Goal: Information Seeking & Learning: Check status

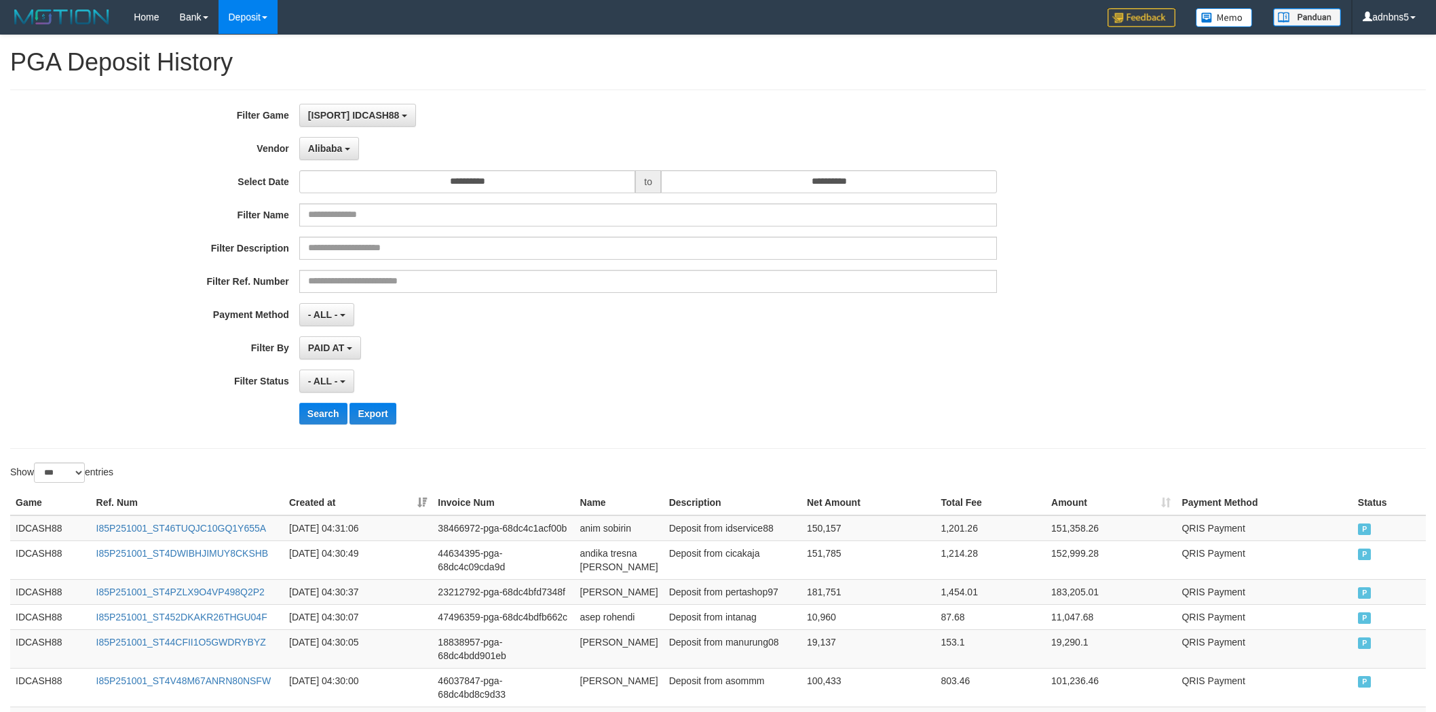
select select "**********"
select select "***"
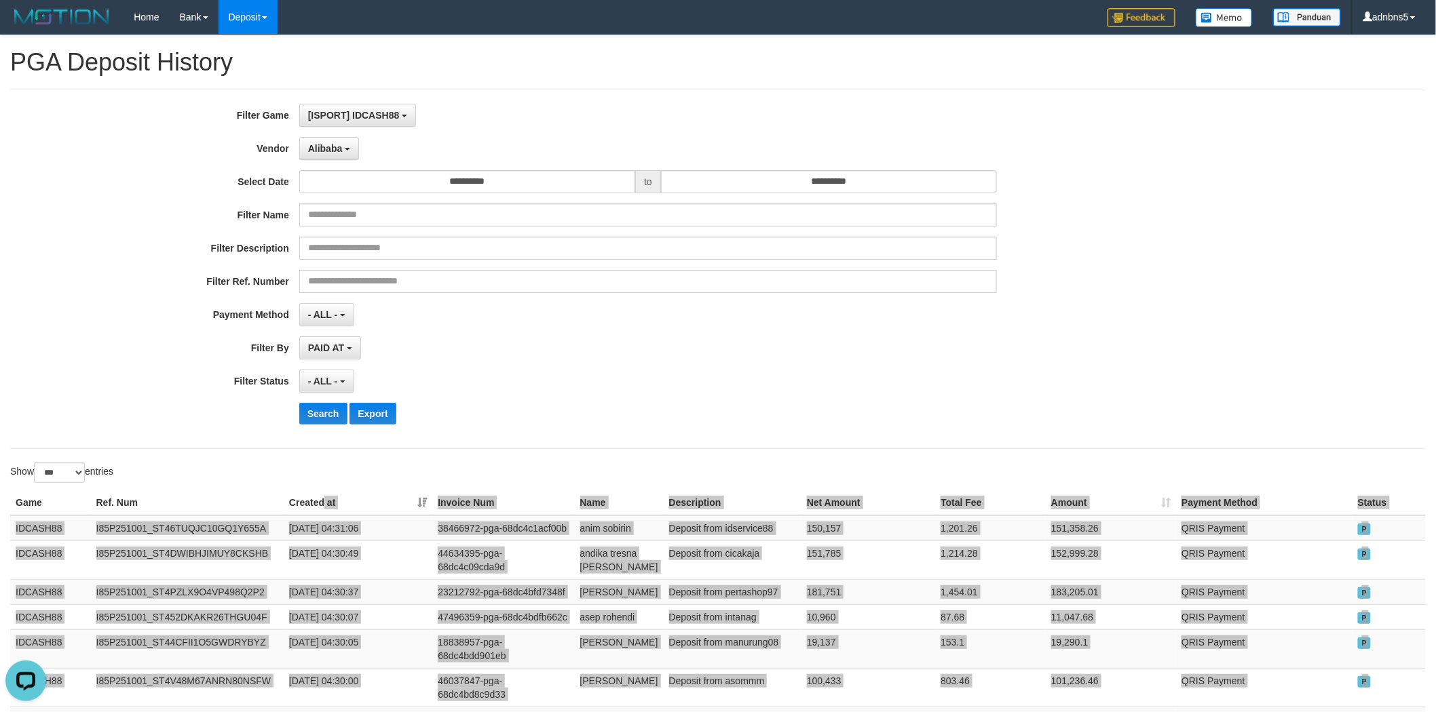
scroll to position [12, 0]
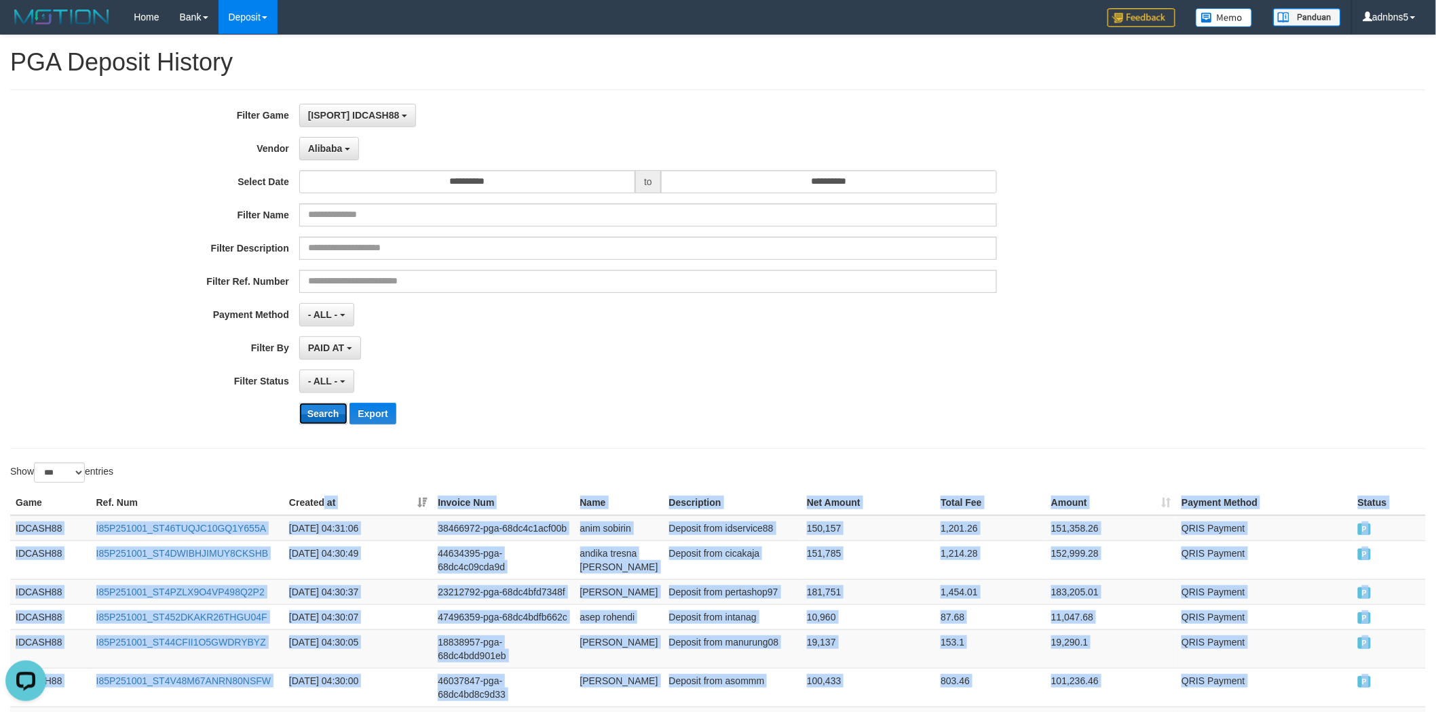
click at [313, 411] on button "Search" at bounding box center [323, 414] width 48 height 22
click at [313, 417] on button "Search" at bounding box center [323, 414] width 48 height 22
click at [317, 414] on button "Search" at bounding box center [323, 414] width 48 height 22
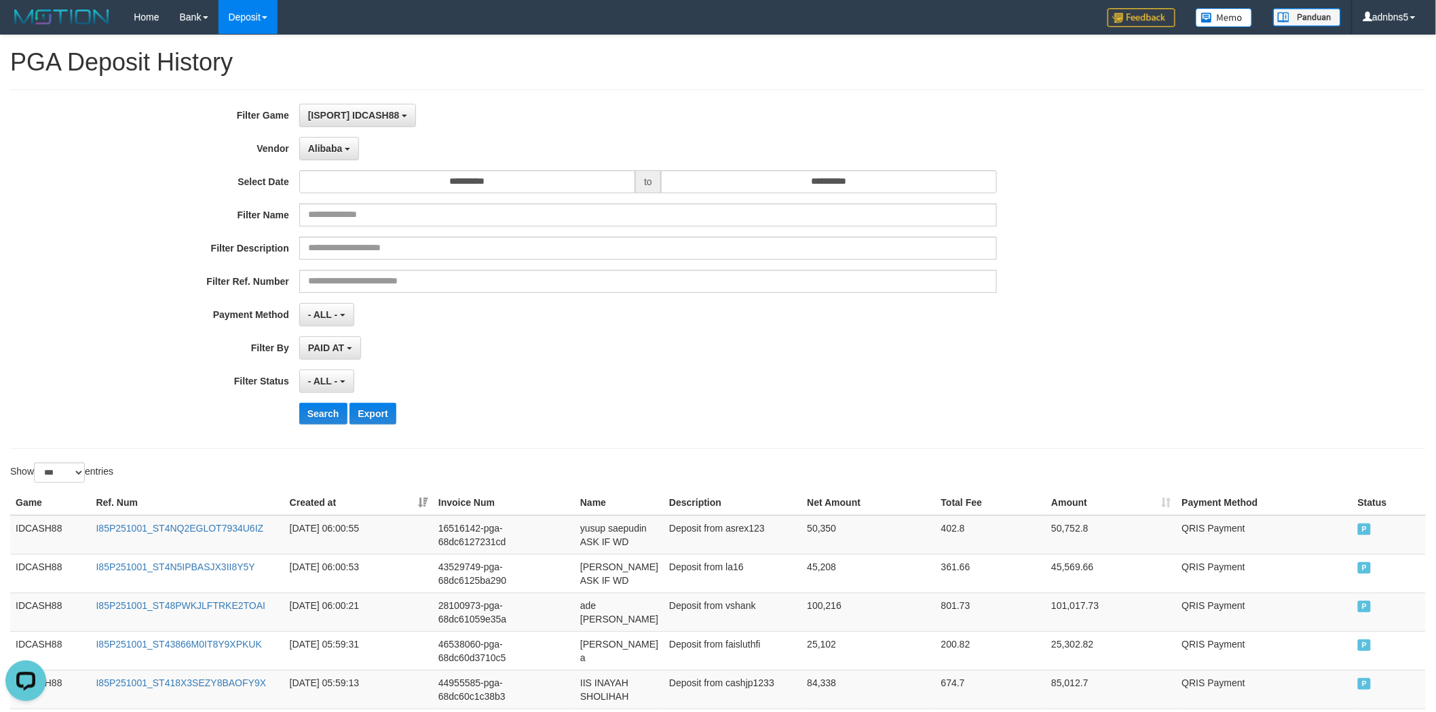
click at [609, 405] on div "Search Export" at bounding box center [748, 414] width 898 height 22
click at [322, 419] on button "Search" at bounding box center [323, 414] width 48 height 22
click at [417, 353] on div "PAID AT PAID AT CREATED AT" at bounding box center [648, 348] width 698 height 23
copy div "Game Ref. Num Created at Invoice Num Name Description Net Amount Total Fee Amou…"
drag, startPoint x: 1365, startPoint y: 567, endPoint x: 412, endPoint y: 465, distance: 958.6
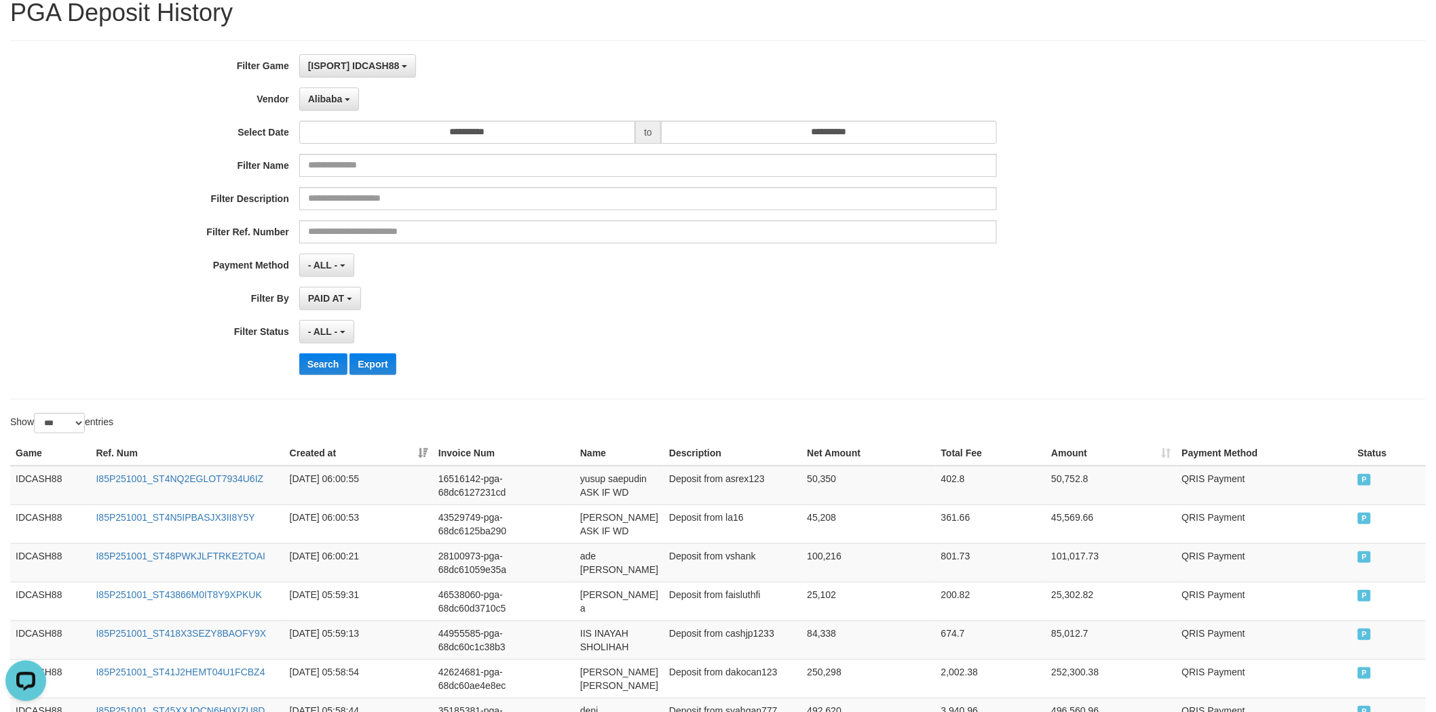
scroll to position [50, 0]
click at [305, 360] on button "Search" at bounding box center [323, 364] width 48 height 22
click at [492, 263] on div "- ALL - SELECT ALL - ALL - SELECT PAYMENT METHOD Mandiri BNI OVO CIMB BRI MAYBA…" at bounding box center [648, 264] width 698 height 23
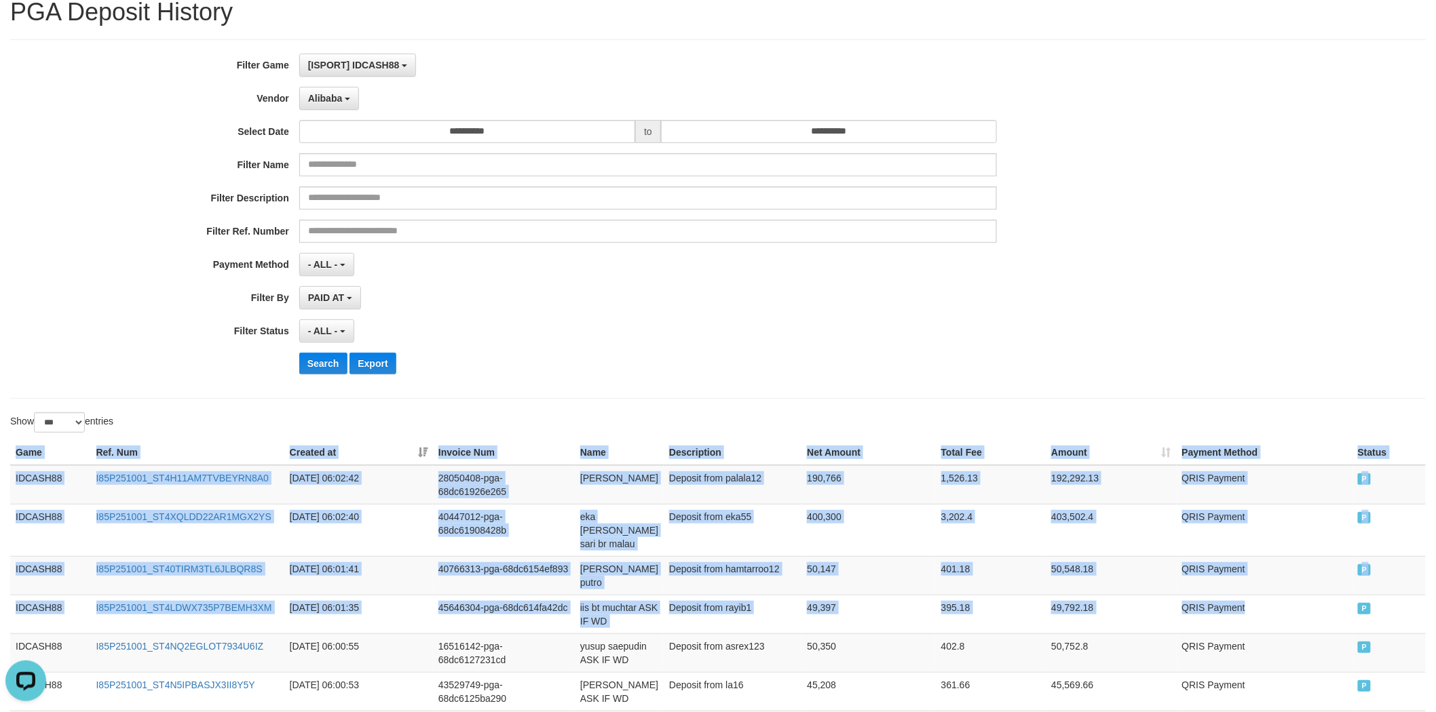
copy table "Game Ref. Num Created at Invoice Num Name Description Net Amount Total Fee Amou…"
drag, startPoint x: 1360, startPoint y: 585, endPoint x: 381, endPoint y: 408, distance: 994.1
click at [324, 370] on button "Search" at bounding box center [323, 364] width 48 height 22
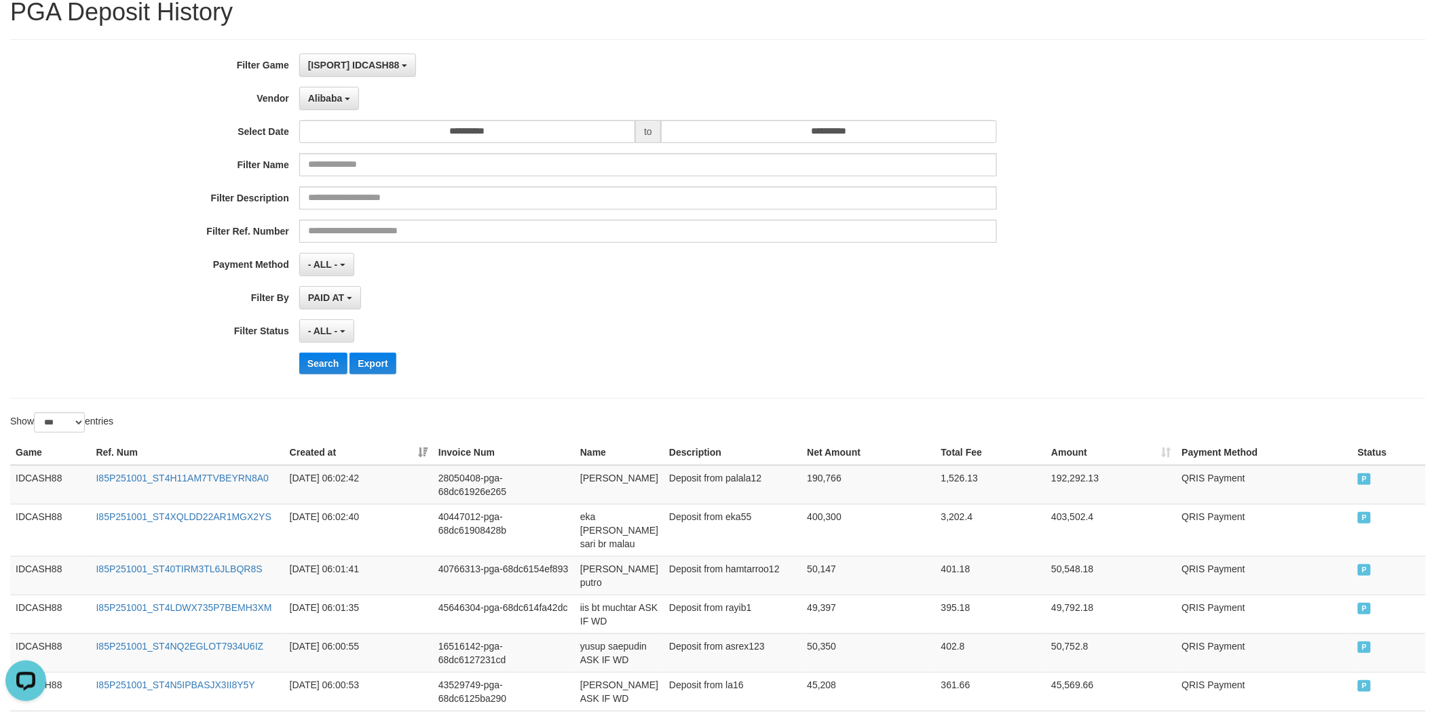
click at [499, 326] on div "- ALL - SELECT ALL - ALL - SELECT STATUS PENDING/UNPAID PAID CANCELED EXPIRED" at bounding box center [648, 331] width 698 height 23
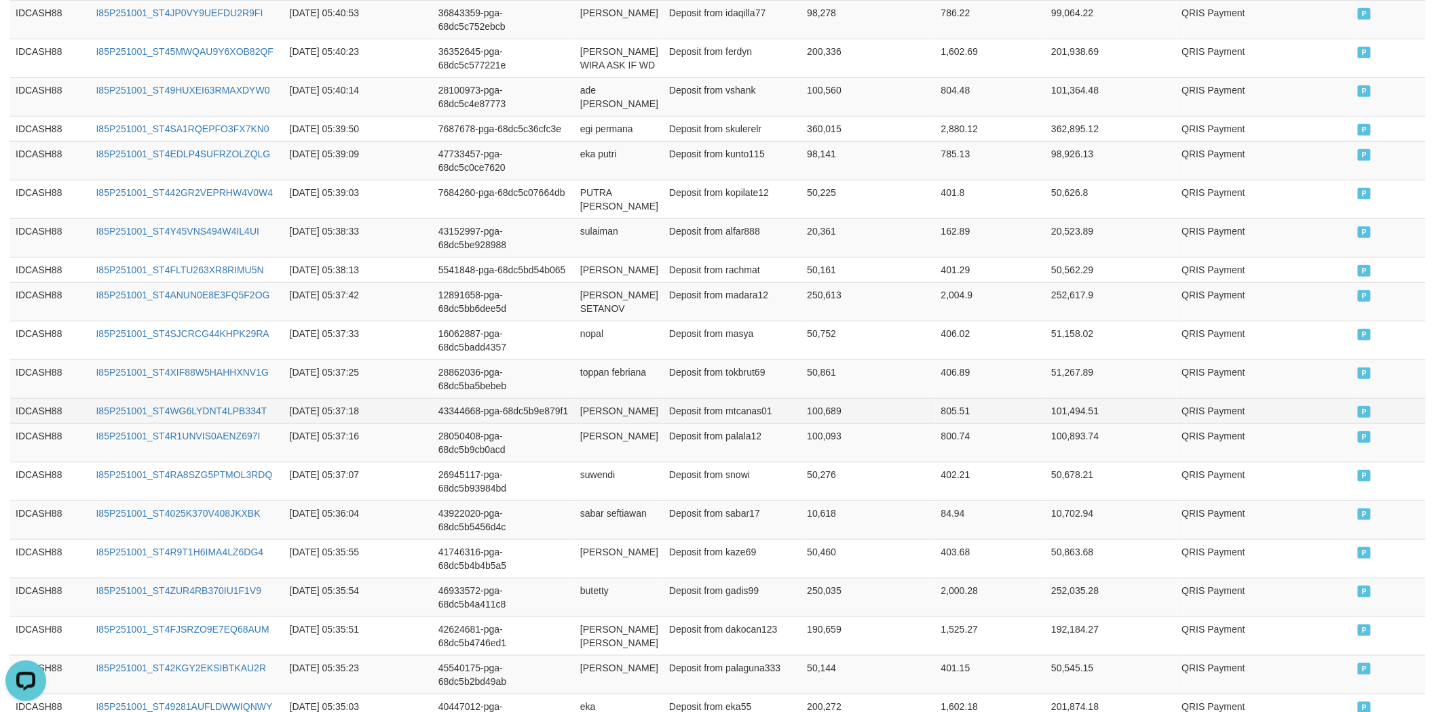
scroll to position [172, 0]
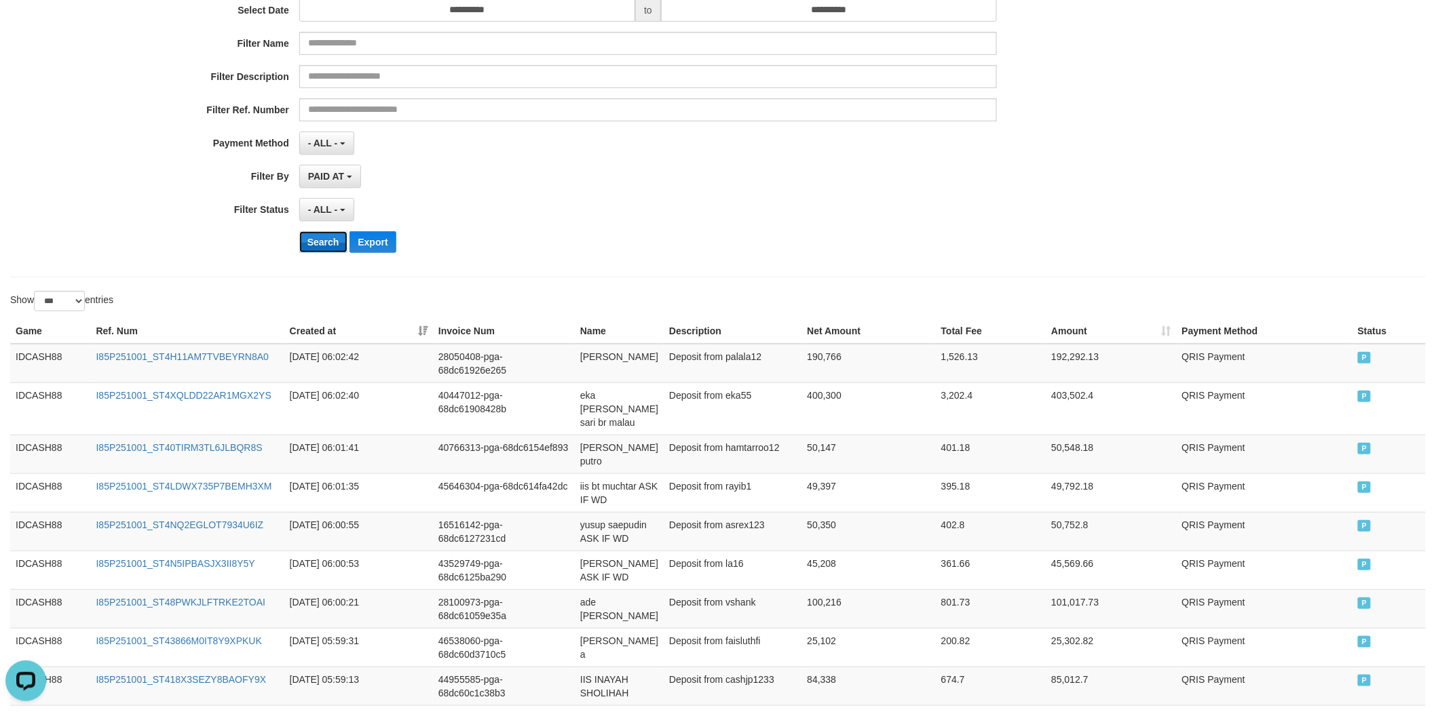
click at [311, 249] on button "Search" at bounding box center [323, 242] width 48 height 22
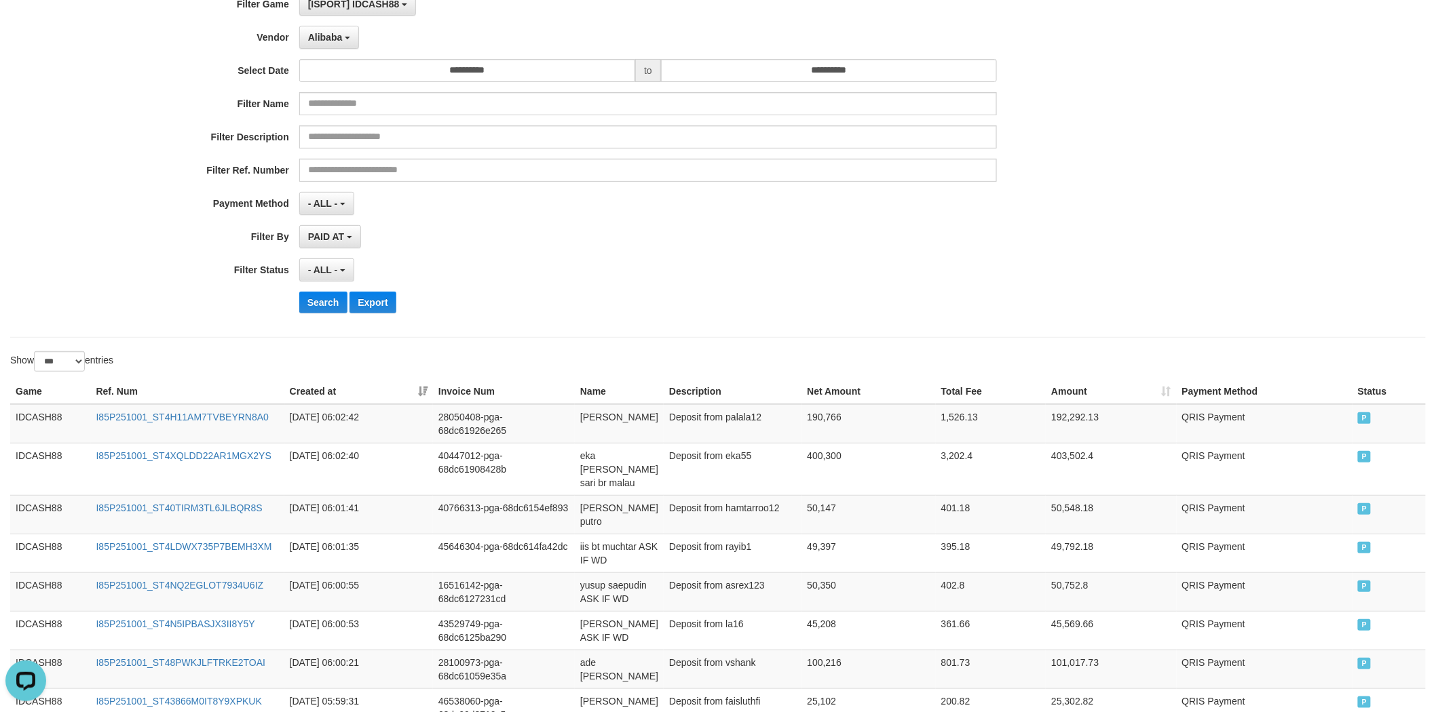
scroll to position [71, 0]
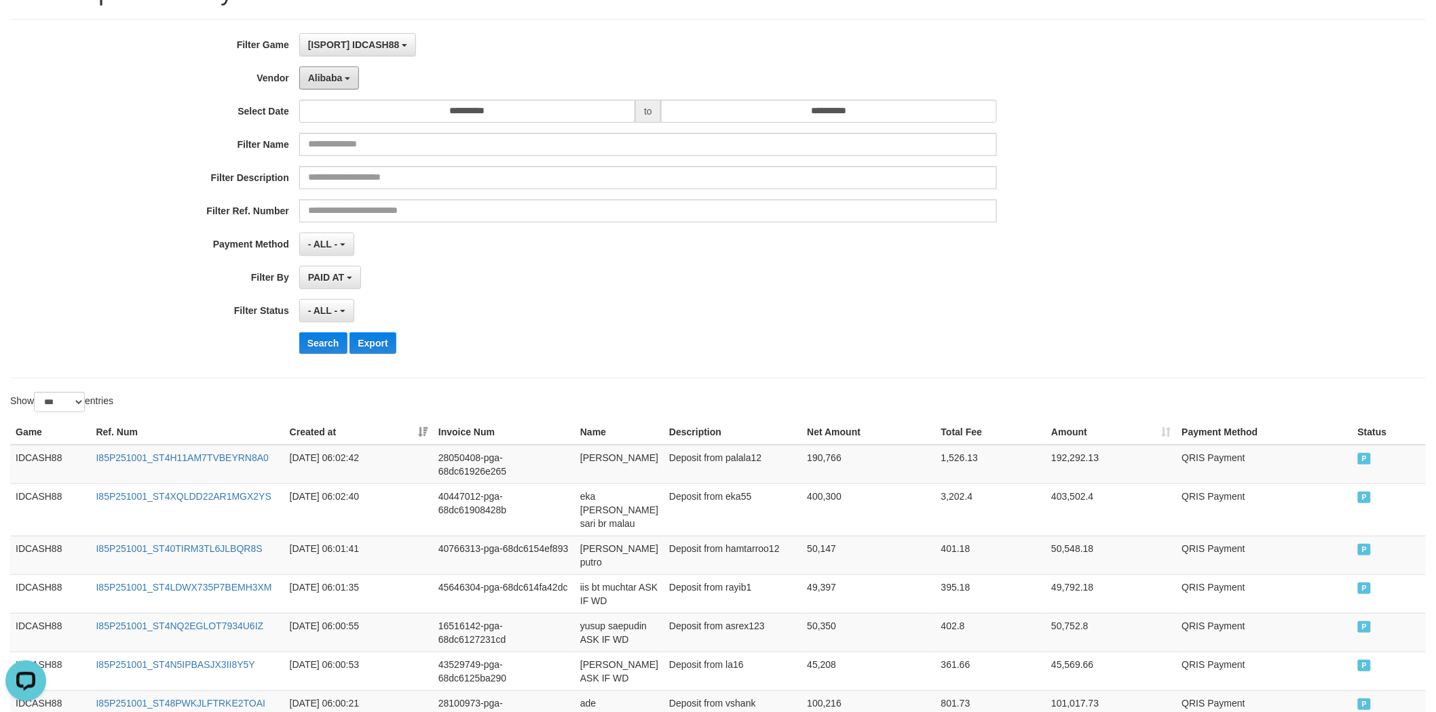
click at [345, 82] on button "Alibaba" at bounding box center [329, 77] width 60 height 23
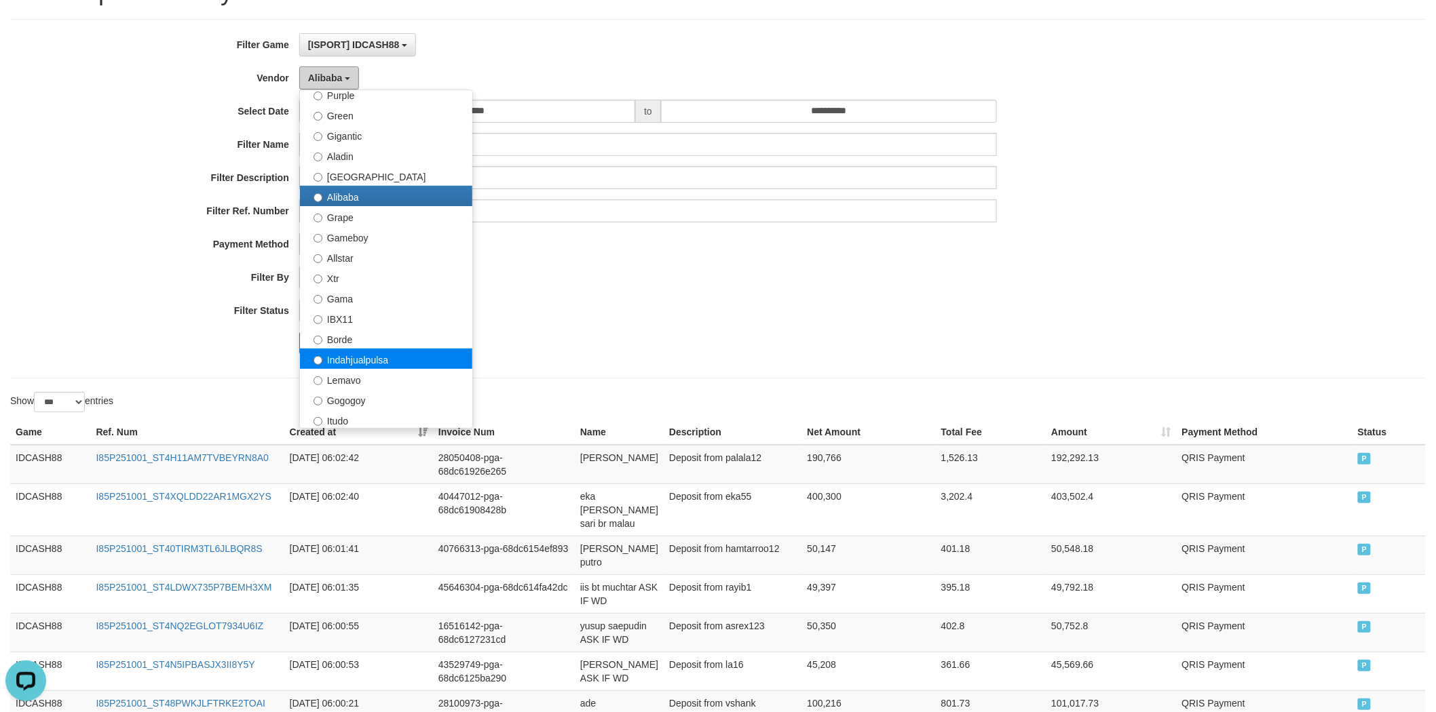
scroll to position [176, 0]
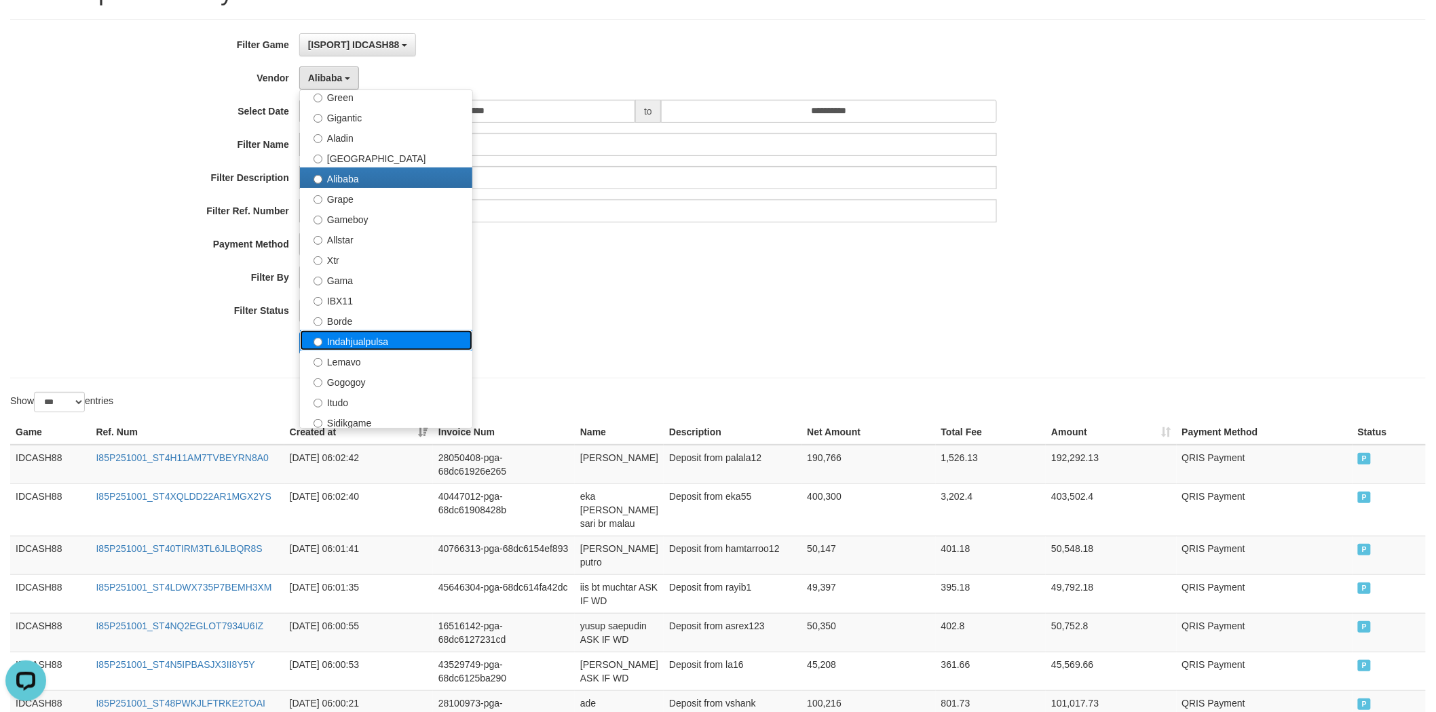
click at [407, 343] on label "Indahjualpulsa" at bounding box center [386, 340] width 172 height 20
select select "**********"
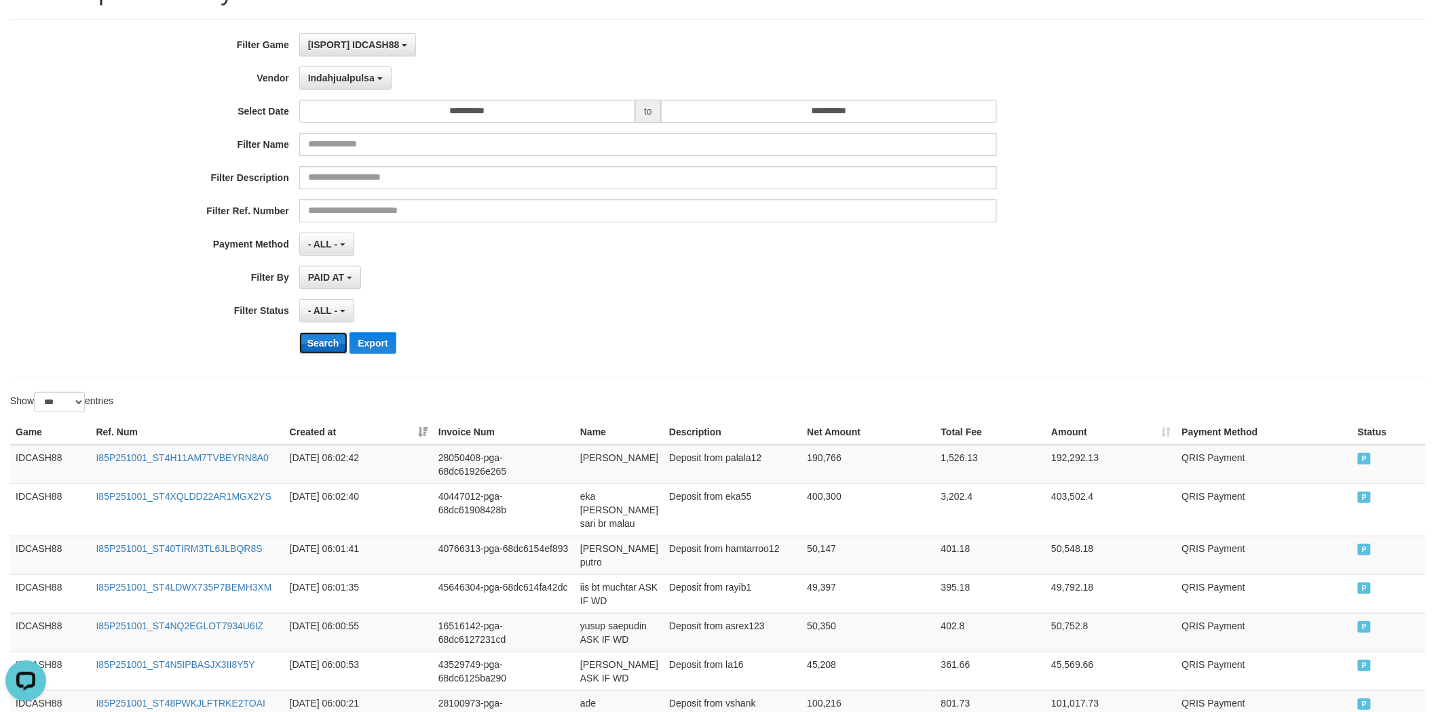
click at [328, 347] on button "Search" at bounding box center [323, 343] width 48 height 22
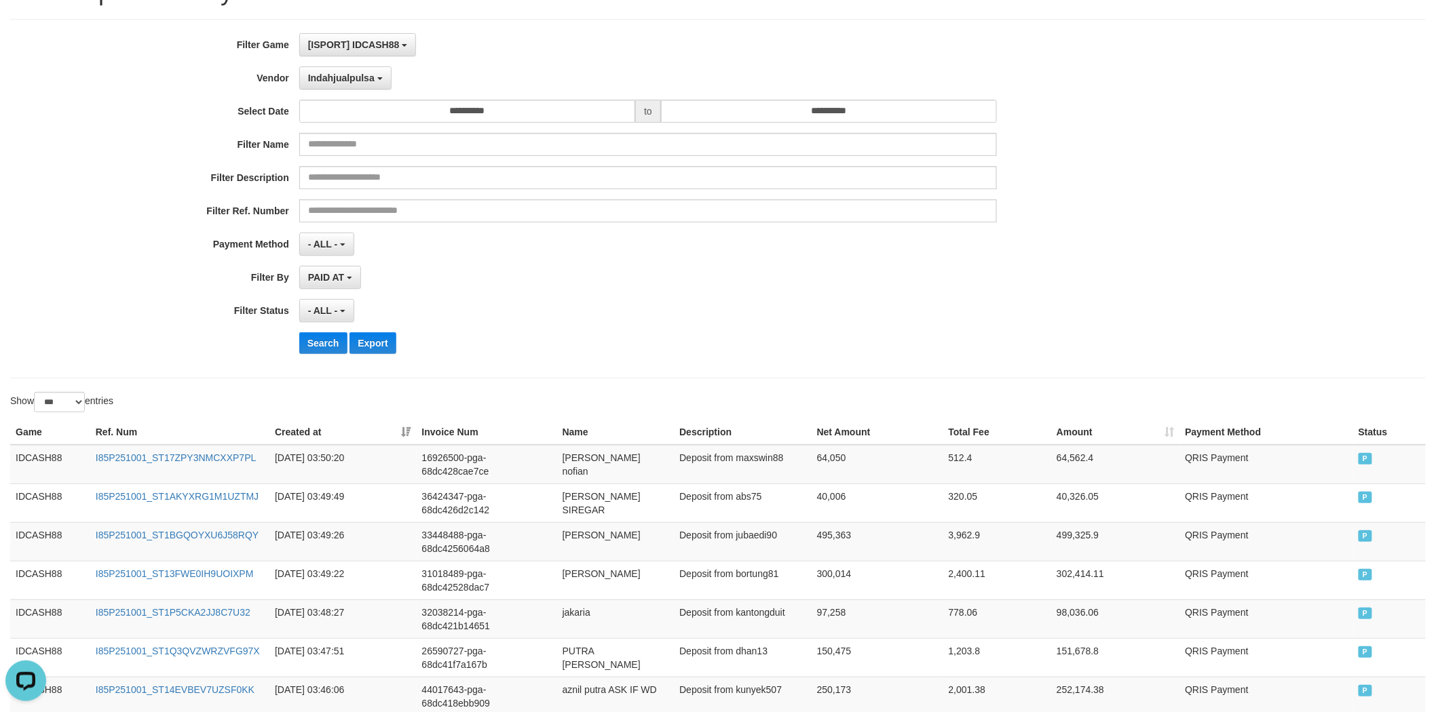
click at [453, 309] on div "- ALL - SELECT ALL - ALL - SELECT STATUS PENDING/UNPAID PAID CANCELED EXPIRED" at bounding box center [648, 310] width 698 height 23
